Goal: Task Accomplishment & Management: Use online tool/utility

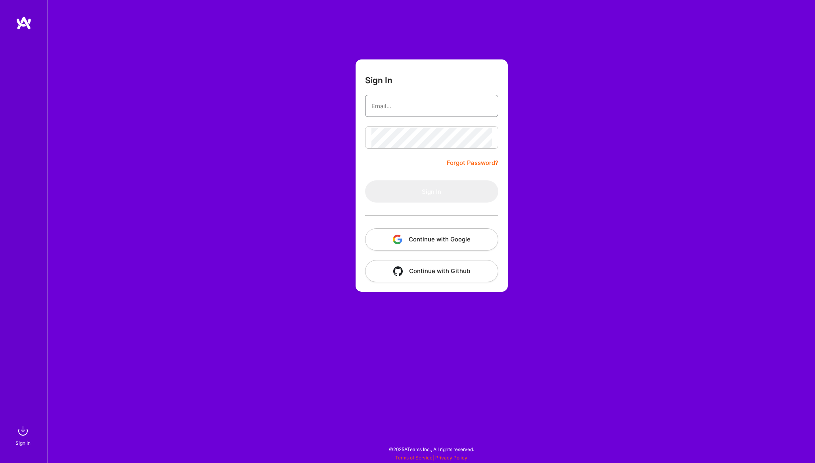
click at [428, 105] on input "email" at bounding box center [431, 106] width 120 height 20
type input "[PERSON_NAME][EMAIL_ADDRESS][DOMAIN_NAME]"
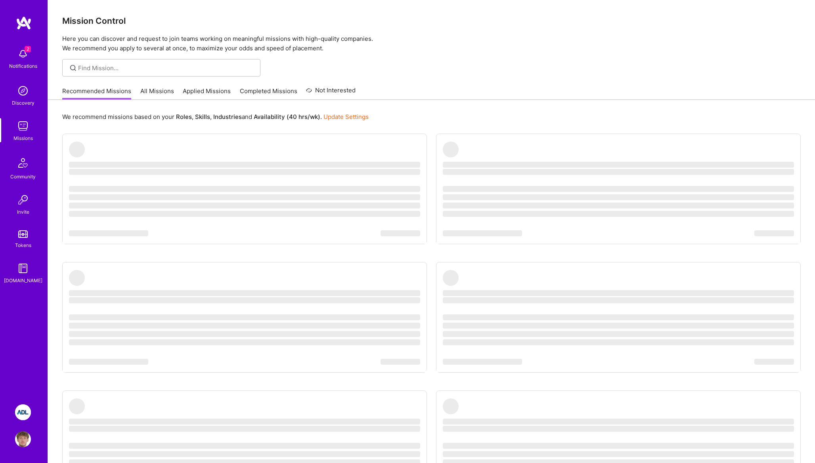
click at [19, 60] on img at bounding box center [23, 54] width 16 height 16
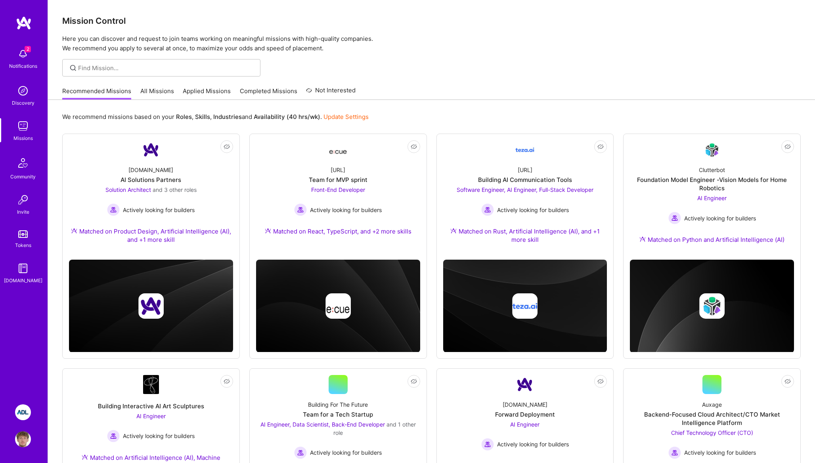
click at [26, 290] on div "2 Notifications Discovery Missions Community Invite Tokens [DOMAIN_NAME]" at bounding box center [24, 204] width 48 height 377
click at [22, 410] on img at bounding box center [23, 412] width 16 height 16
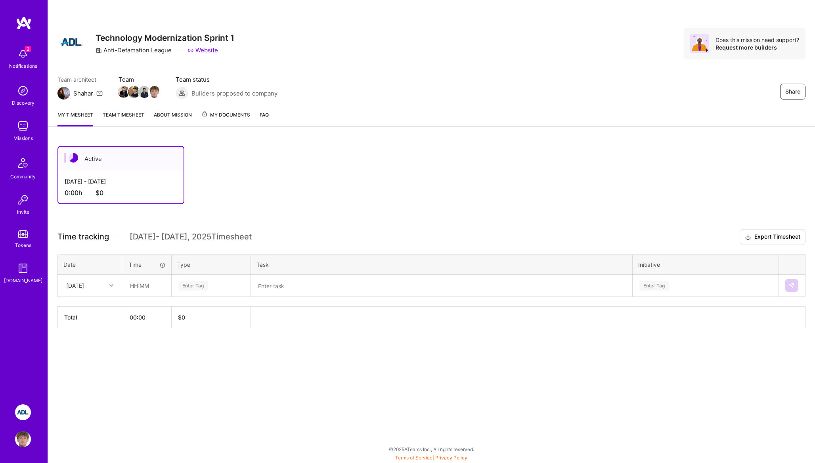
click at [211, 283] on div "Enter Tag" at bounding box center [211, 286] width 67 height 10
click at [301, 241] on h3 "Time tracking [DATE] - [DATE] Timesheet Export Timesheet" at bounding box center [431, 237] width 748 height 16
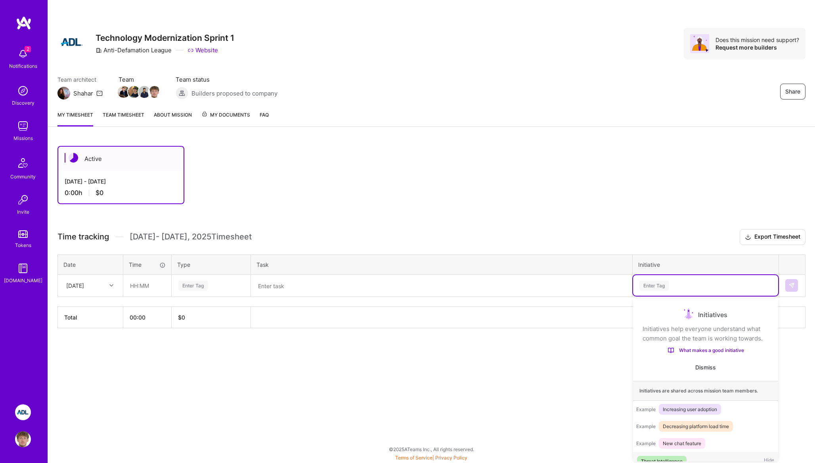
click at [650, 288] on div "Enter Tag" at bounding box center [653, 285] width 29 height 12
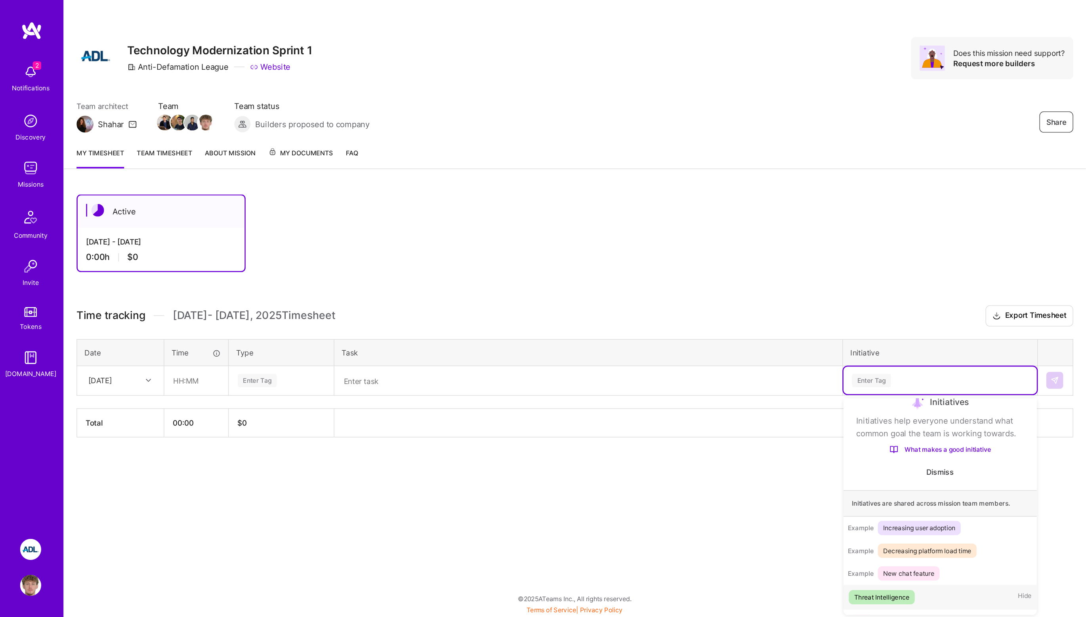
scroll to position [28, 0]
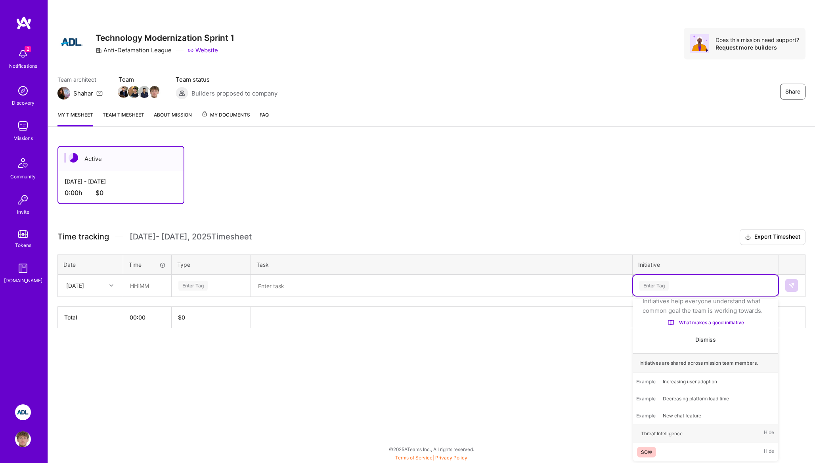
click at [412, 304] on div "Time tracking [DATE] - [DATE] Timesheet Export Timesheet Date Time Type Task In…" at bounding box center [431, 278] width 748 height 99
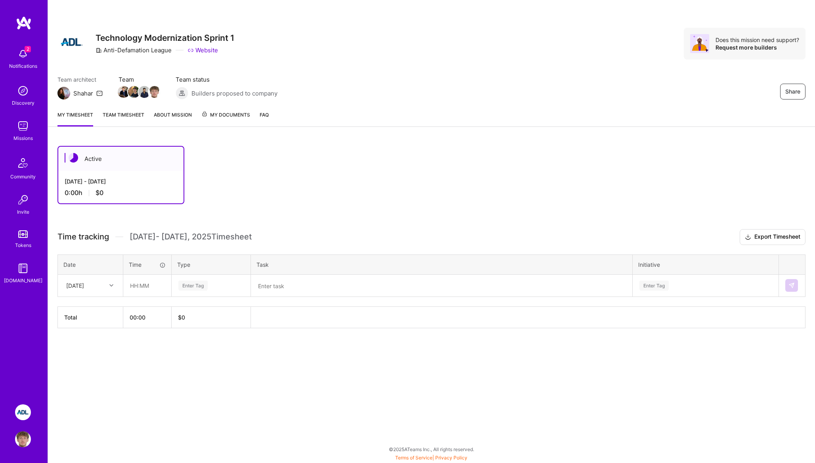
click at [140, 117] on link "Team timesheet" at bounding box center [124, 119] width 42 height 16
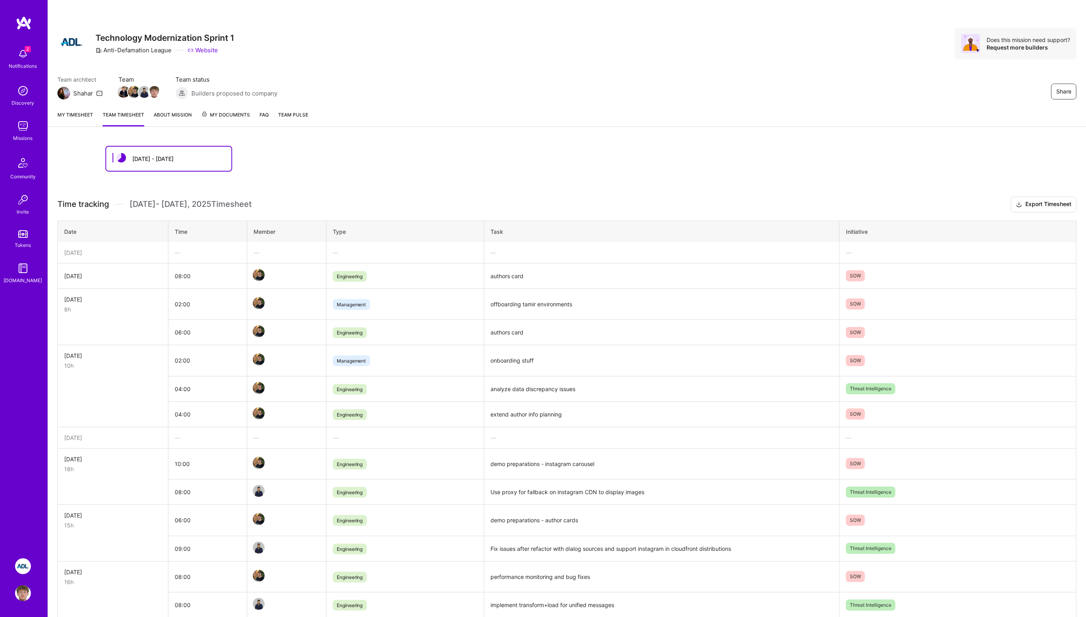
click at [86, 121] on link "My timesheet" at bounding box center [75, 119] width 36 height 16
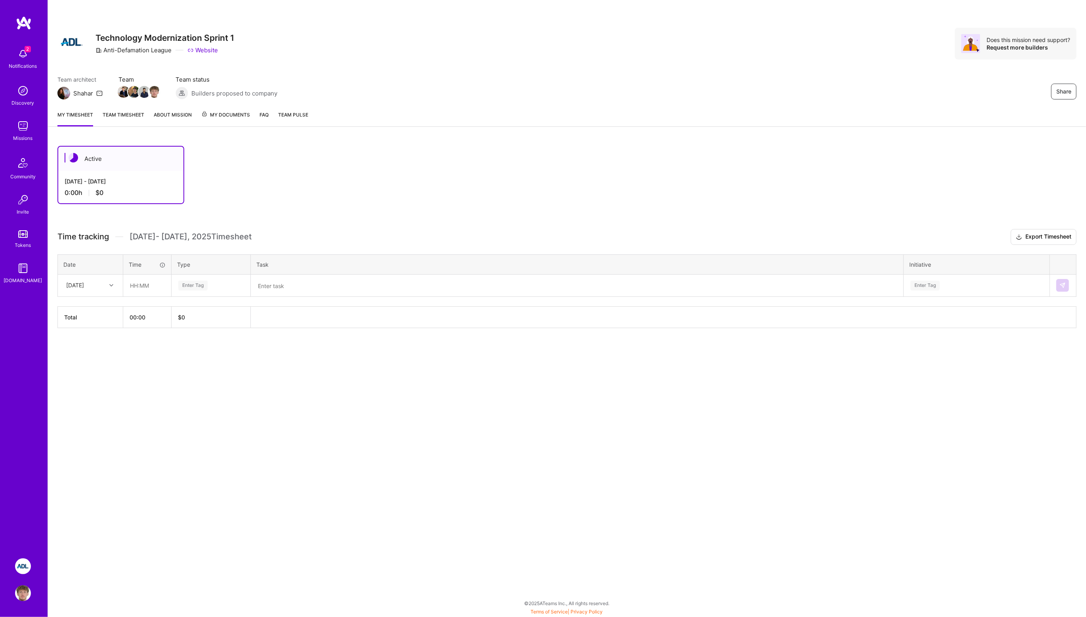
click at [96, 294] on div "[DATE]" at bounding box center [90, 285] width 64 height 21
click at [96, 377] on div "[DATE]" at bounding box center [90, 381] width 64 height 15
click at [147, 286] on input "text" at bounding box center [147, 285] width 47 height 21
type input "04:00"
click at [163, 351] on div "Active [DATE] - [DATE] 0:00 h $0 Time tracking [DATE] - [DATE] Timesheet Export…" at bounding box center [567, 251] width 1038 height 231
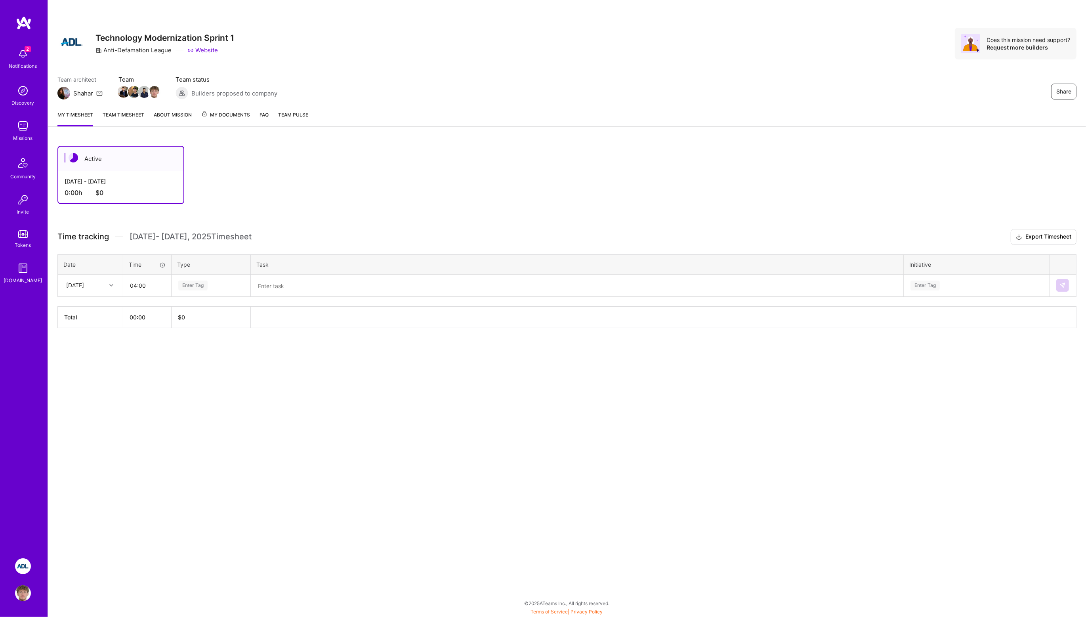
click at [201, 285] on div "Enter Tag" at bounding box center [192, 285] width 29 height 12
click at [213, 380] on div "Growth" at bounding box center [211, 386] width 78 height 19
click at [277, 287] on textarea at bounding box center [577, 285] width 651 height 21
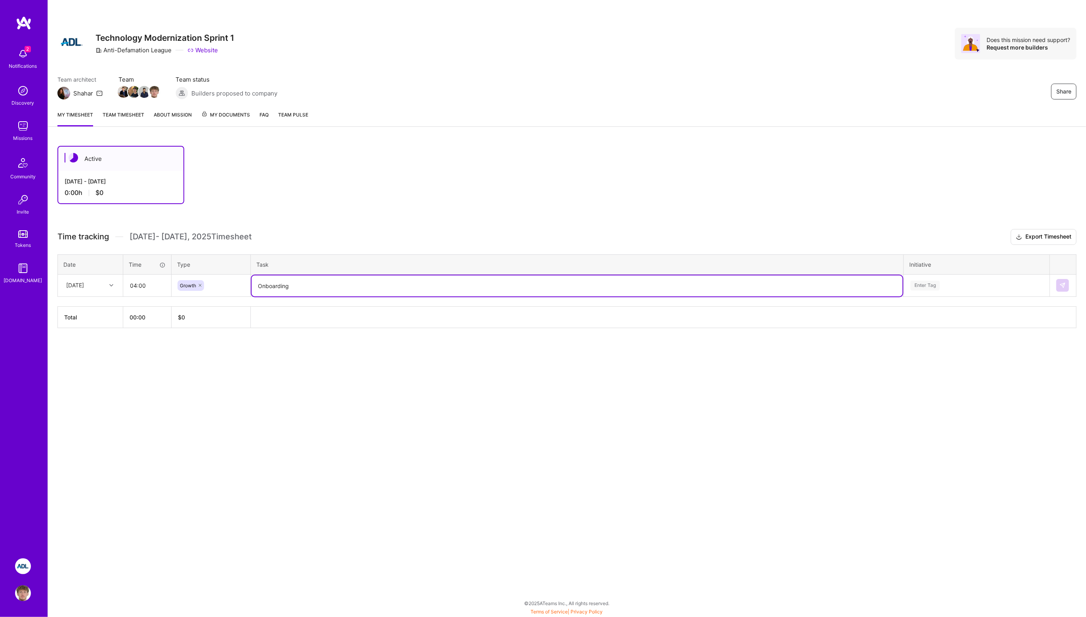
type textarea "Onboarding"
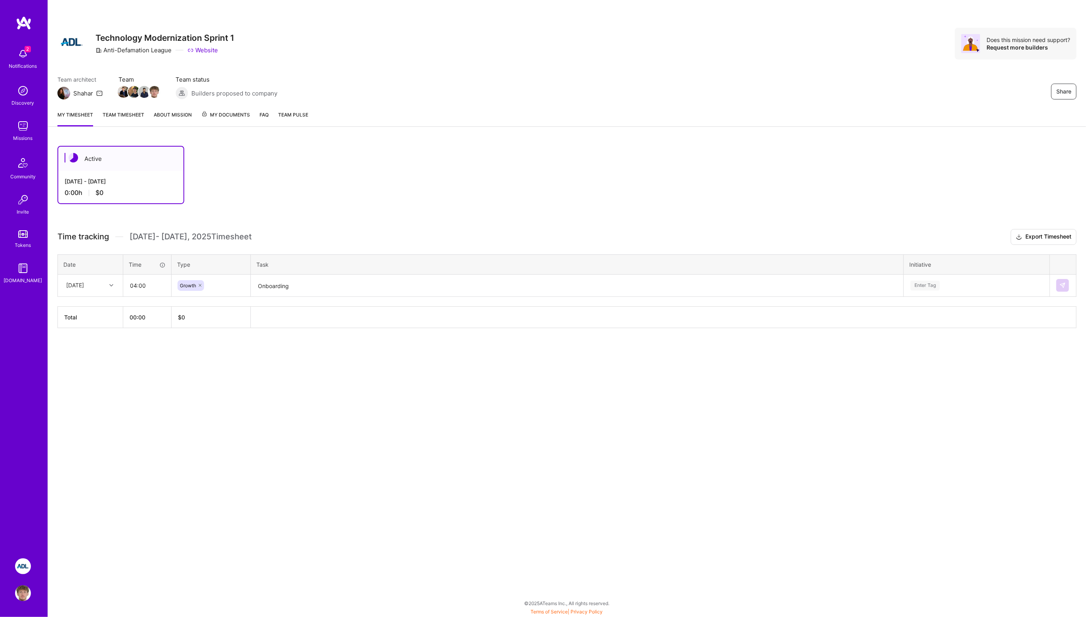
click at [334, 345] on div "Active [DATE] - [DATE] 0:00 h $0 Time tracking [DATE] - [DATE] Timesheet Export…" at bounding box center [567, 251] width 1038 height 231
click at [346, 281] on textarea "Onboarding" at bounding box center [577, 285] width 651 height 21
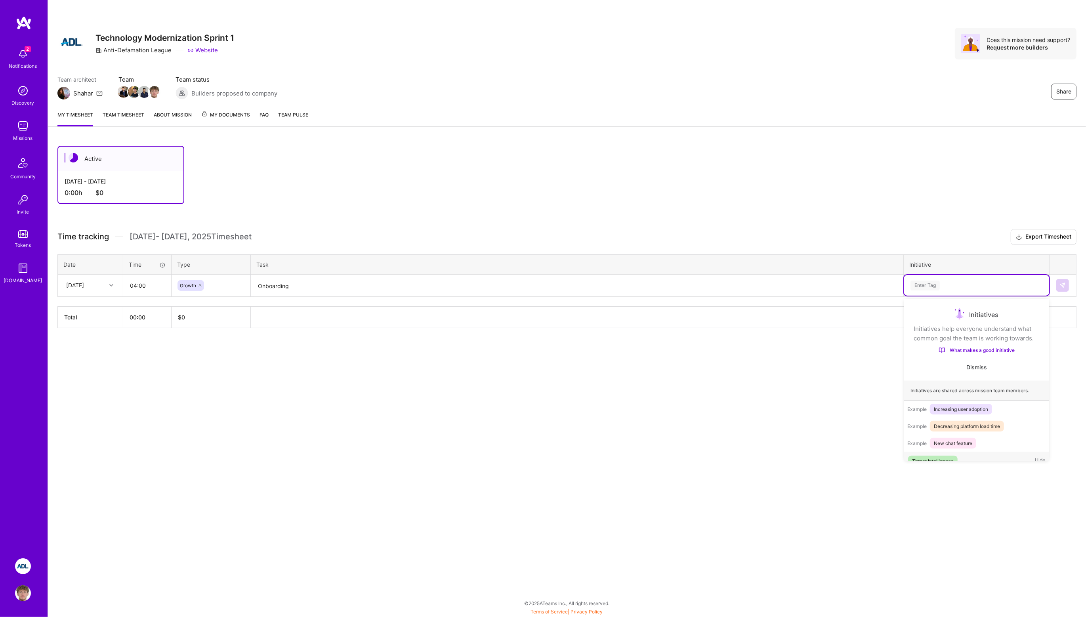
click at [814, 276] on div "Enter Tag" at bounding box center [976, 285] width 145 height 21
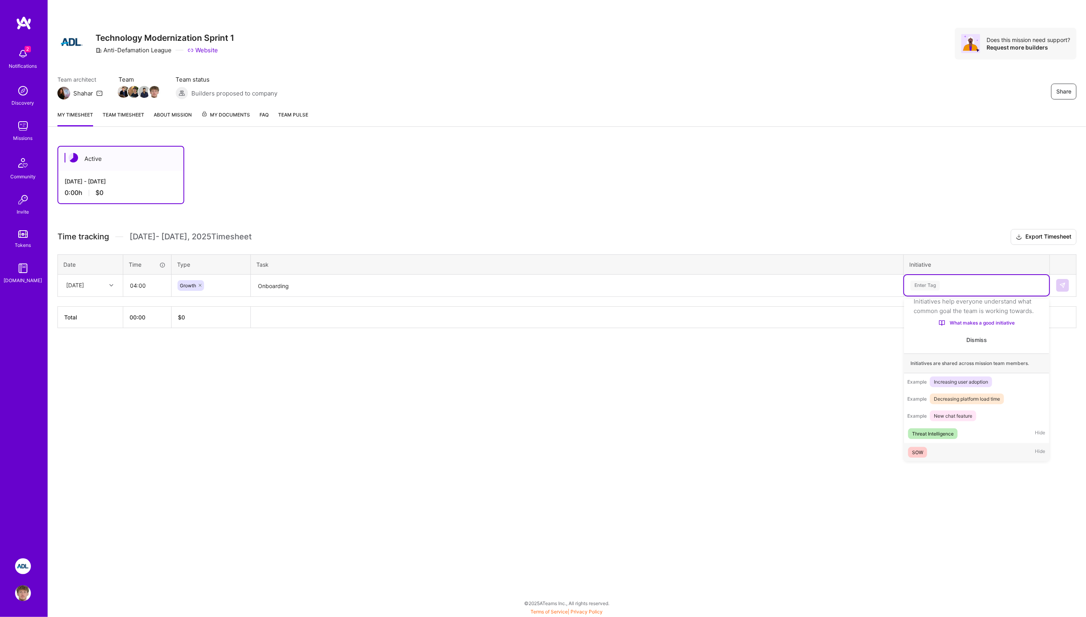
click at [814, 451] on span "SOW" at bounding box center [917, 452] width 19 height 11
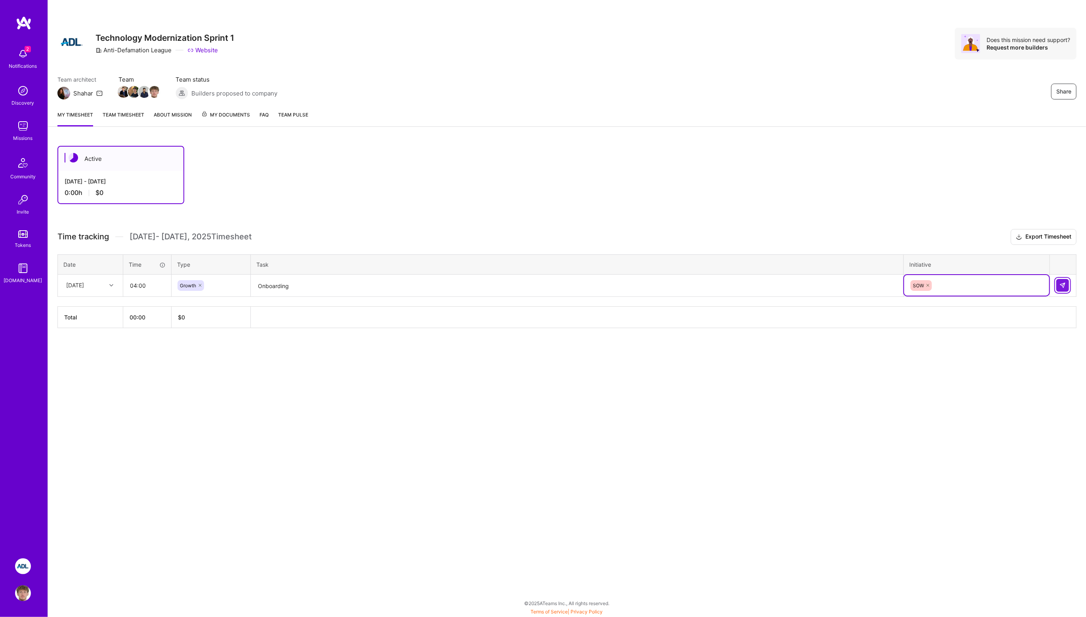
click at [814, 282] on img at bounding box center [1063, 285] width 6 height 6
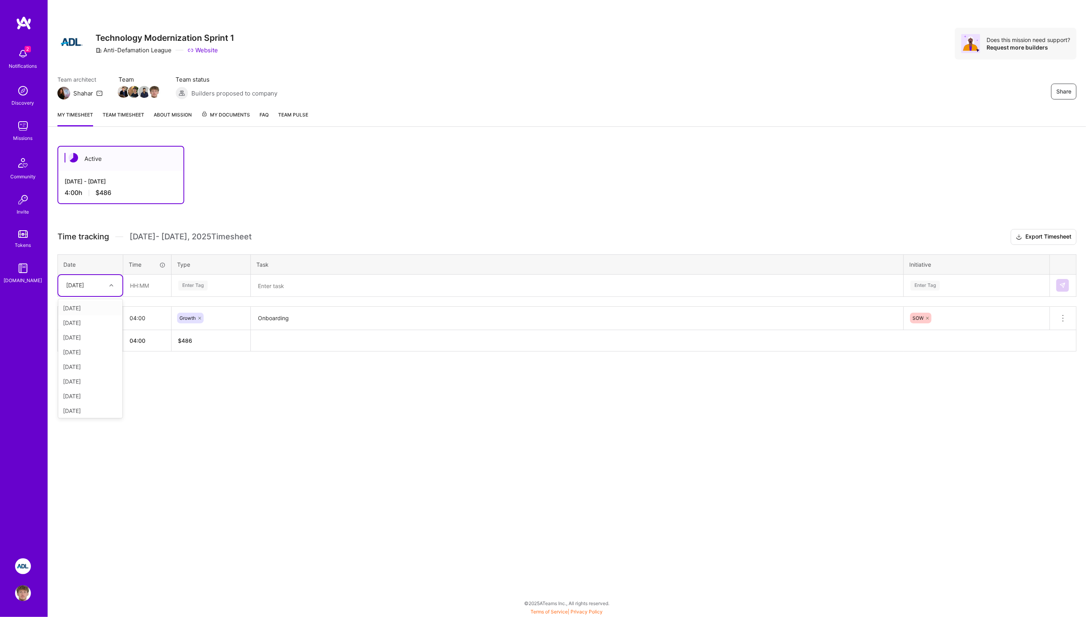
click at [84, 288] on div "[DATE]" at bounding box center [75, 285] width 18 height 8
click at [91, 378] on div "[DATE]" at bounding box center [90, 381] width 64 height 15
click at [142, 283] on input "text" at bounding box center [147, 285] width 47 height 21
type input "04:00"
click at [196, 360] on div "Active [DATE] - [DATE] 4:00 h $486 Time tracking [DATE] - [DATE] Timesheet Expo…" at bounding box center [567, 263] width 1038 height 254
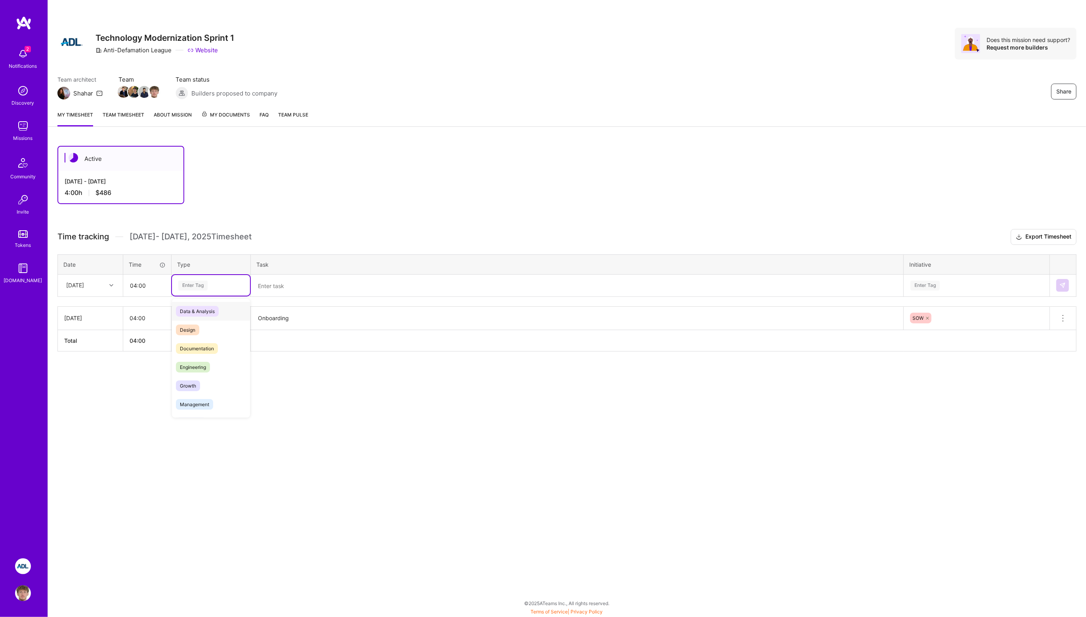
click at [197, 279] on div "Enter Tag" at bounding box center [192, 285] width 29 height 12
click at [203, 347] on span "Engineering" at bounding box center [193, 350] width 34 height 11
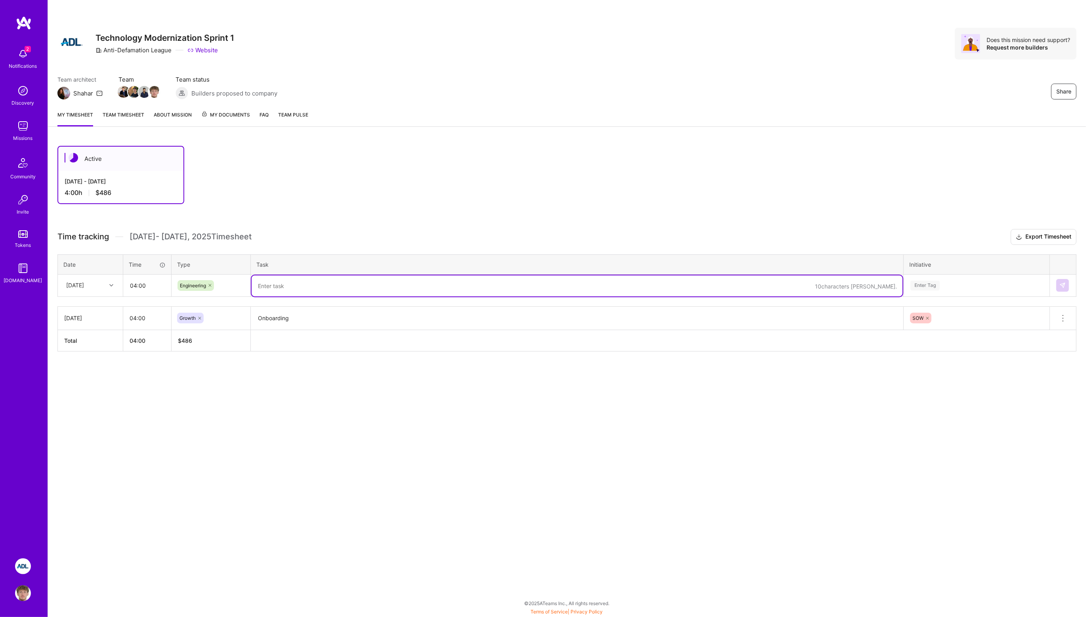
click at [267, 292] on textarea at bounding box center [577, 285] width 651 height 21
click at [460, 255] on th "Task" at bounding box center [577, 264] width 653 height 20
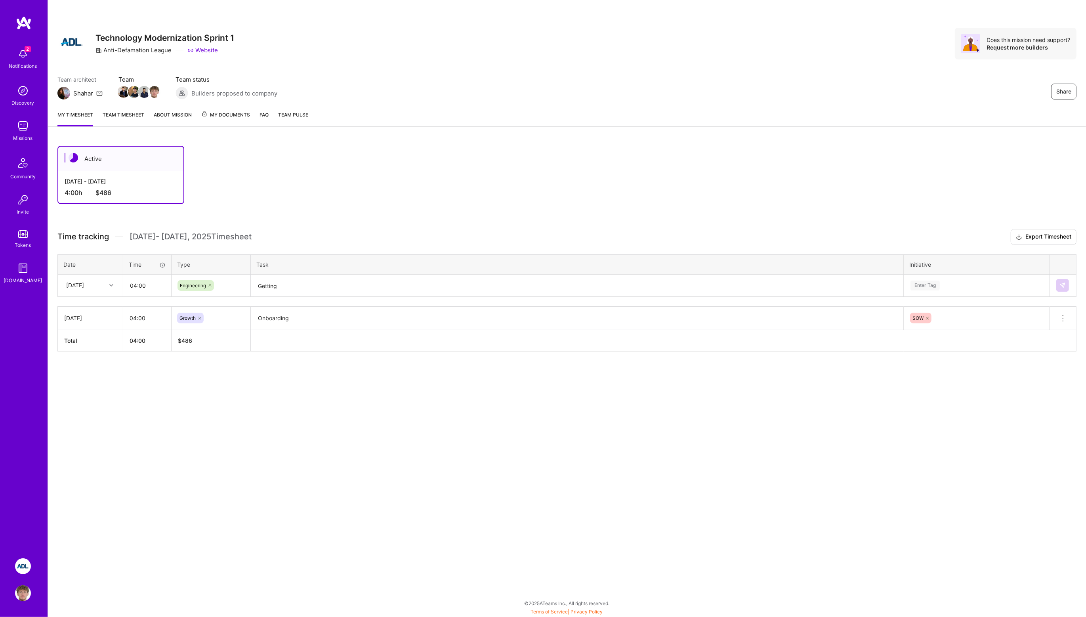
click at [478, 278] on textarea "Getting" at bounding box center [577, 285] width 651 height 21
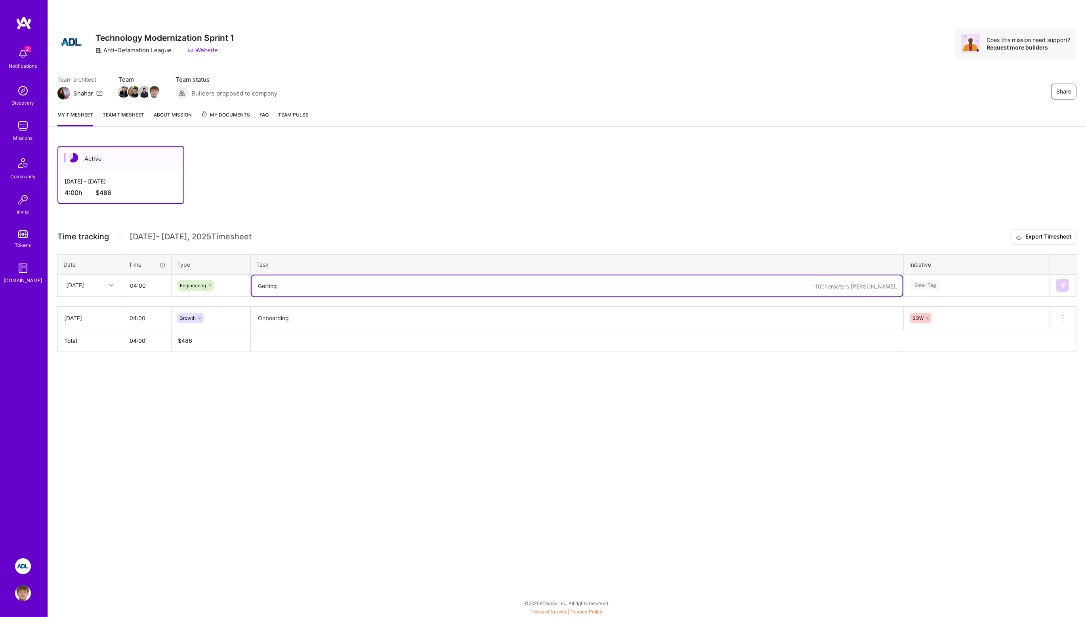
click at [530, 290] on textarea "Getting" at bounding box center [577, 285] width 651 height 21
click at [814, 285] on div "Enter Tag" at bounding box center [925, 285] width 29 height 12
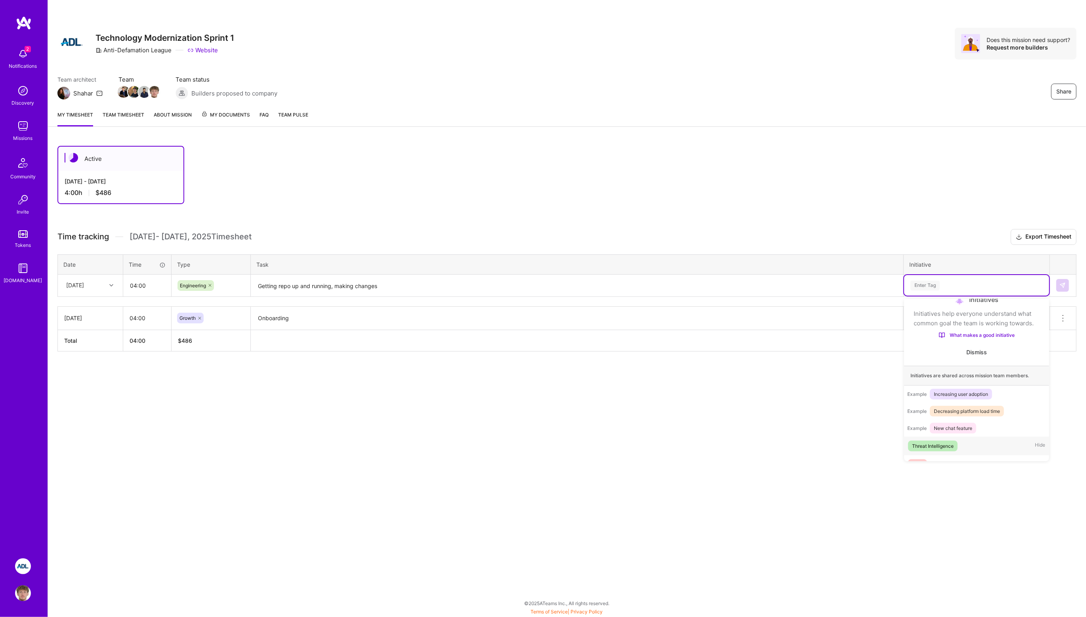
scroll to position [27, 0]
click at [814, 450] on div "SOW Hide" at bounding box center [976, 452] width 145 height 19
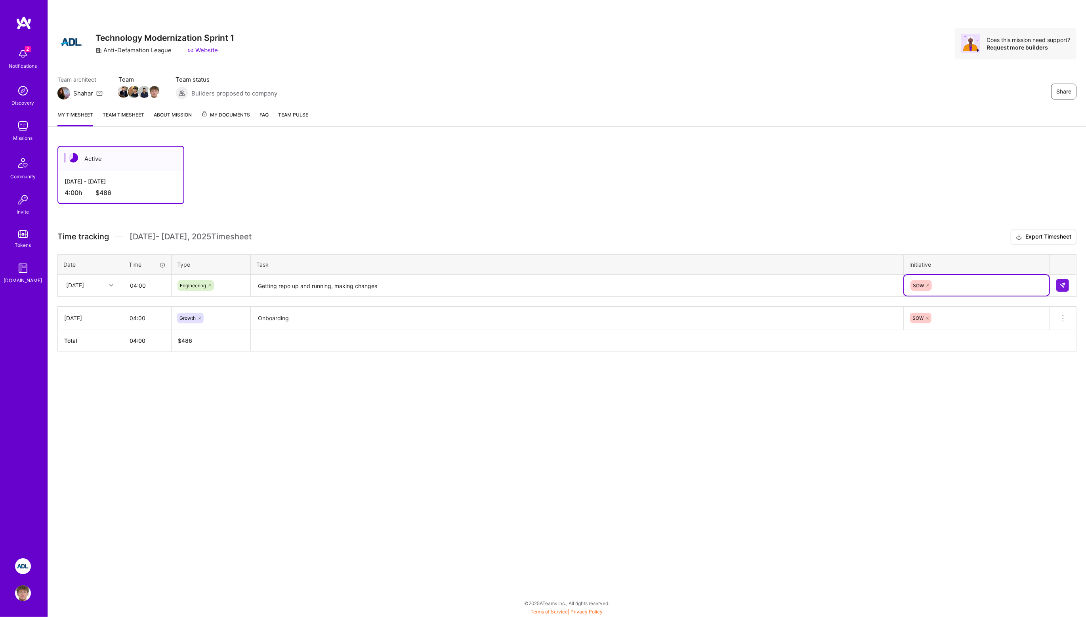
click at [388, 291] on textarea "Getting repo up and running, making changes" at bounding box center [577, 285] width 651 height 21
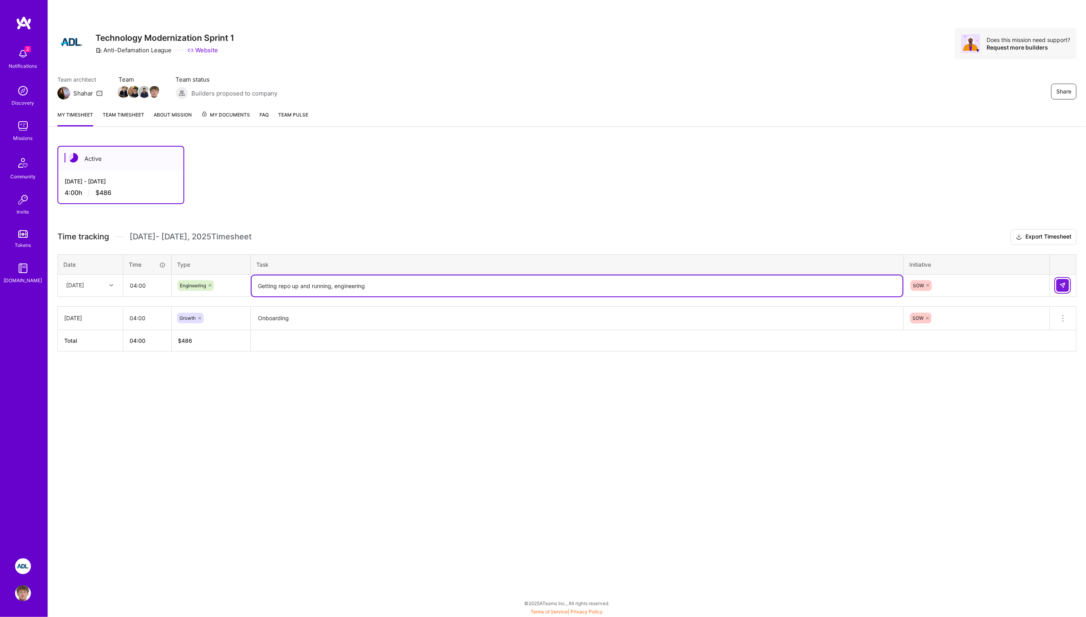
type textarea "Getting repo up and running, engineering"
click at [814, 285] on img at bounding box center [1063, 285] width 6 height 6
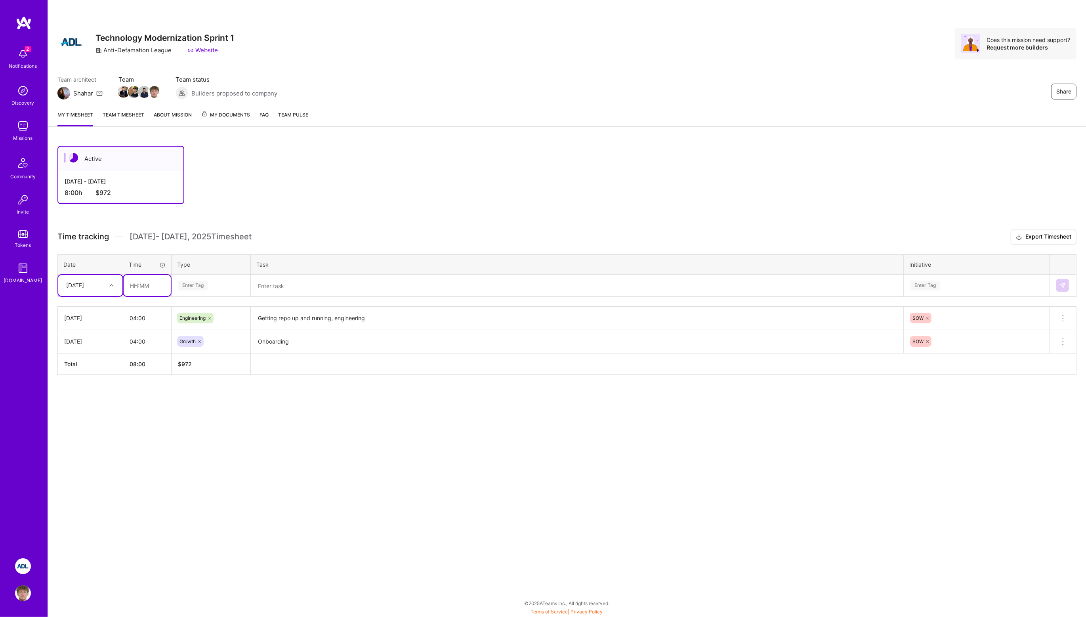
click at [141, 284] on input "text" at bounding box center [147, 285] width 47 height 21
type input "04:00"
click at [210, 285] on div "Enter Tag" at bounding box center [211, 286] width 67 height 10
type input "eng"
click at [204, 308] on span "Engineering" at bounding box center [193, 311] width 34 height 11
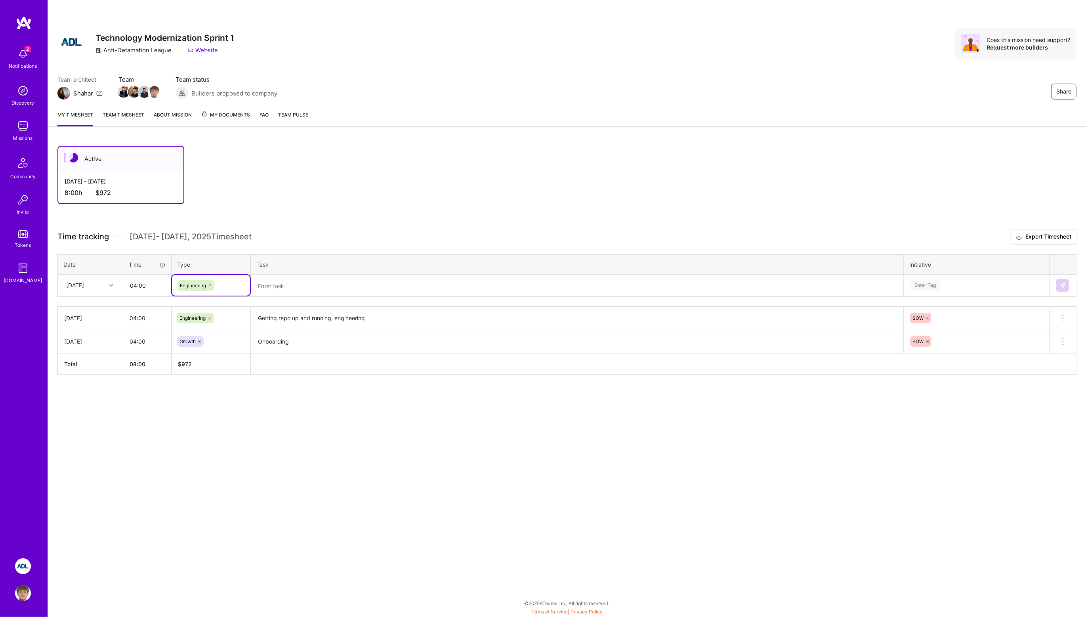
click at [288, 284] on textarea at bounding box center [577, 285] width 651 height 21
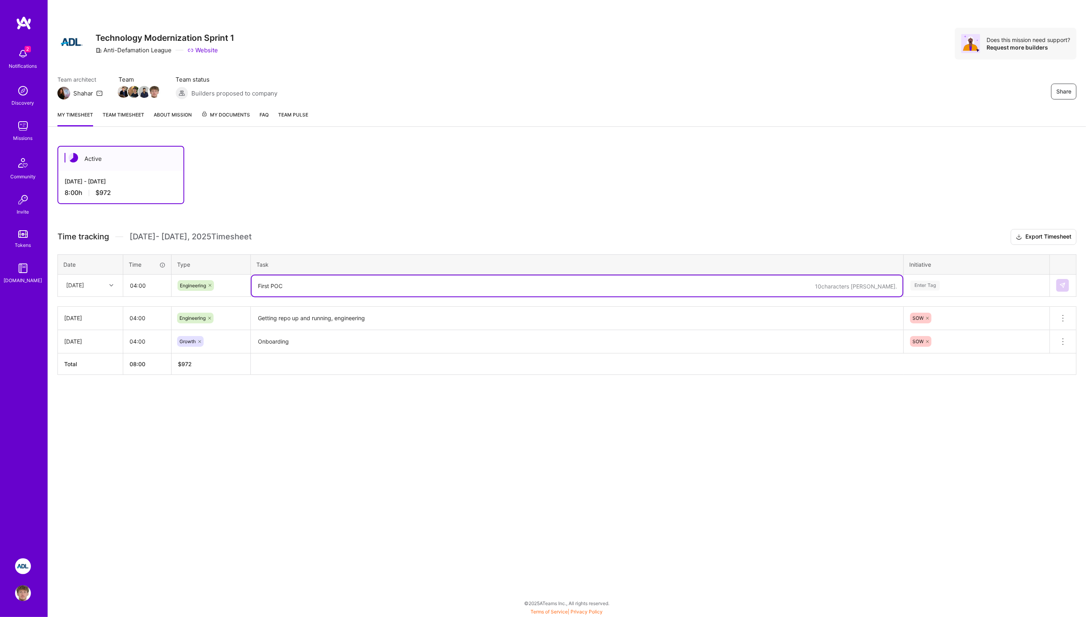
type textarea "First POC"
type textarea "P"
type textarea "First iteration"
type textarea "Engineered poc, prepared demo, posted follow up questions"
click at [814, 277] on div "Enter Tag" at bounding box center [976, 285] width 145 height 21
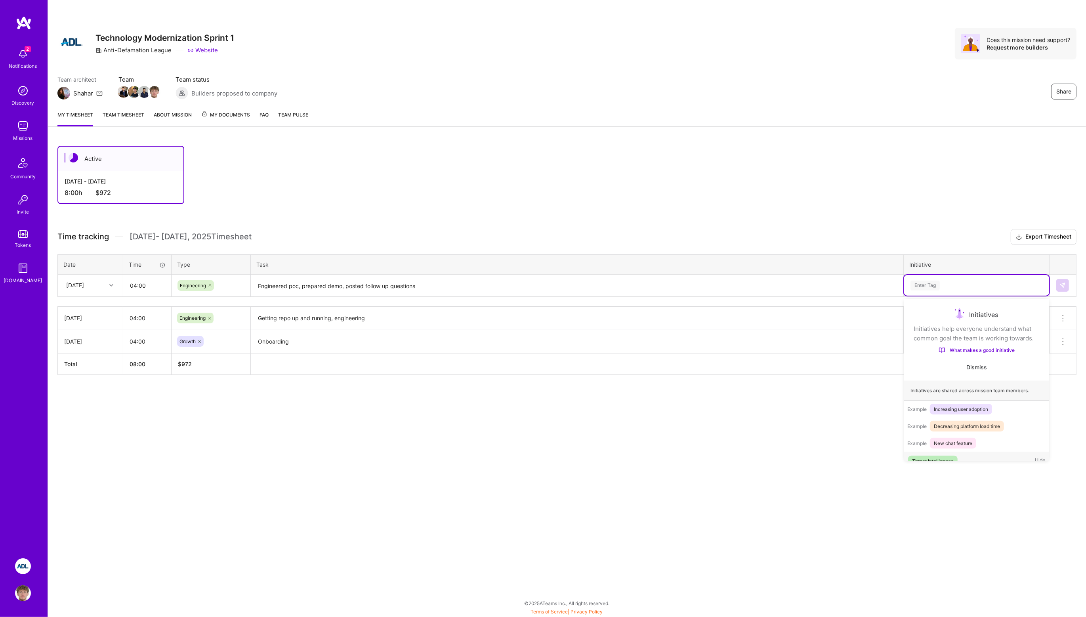
scroll to position [15, 0]
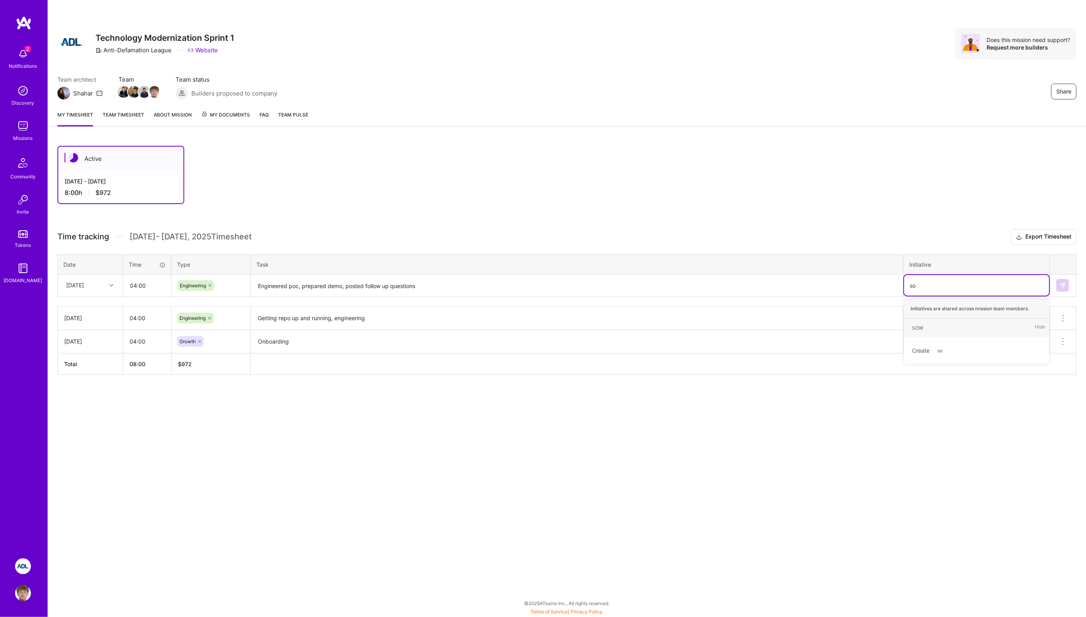
type input "sow"
click at [814, 322] on div "SOW Hide" at bounding box center [976, 328] width 145 height 19
click at [814, 282] on img at bounding box center [1063, 285] width 6 height 6
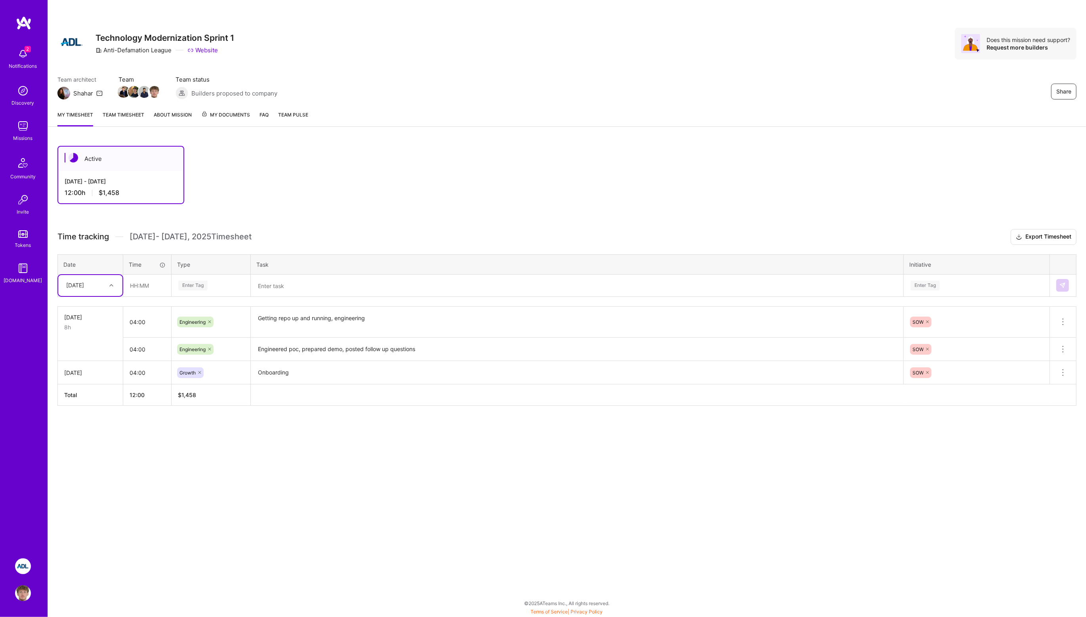
click at [493, 224] on div "Active [DATE] - [DATE] 12:00 h $1,458 Time tracking [DATE] - [DATE] Timesheet E…" at bounding box center [567, 290] width 1038 height 308
